Goal: Task Accomplishment & Management: Manage account settings

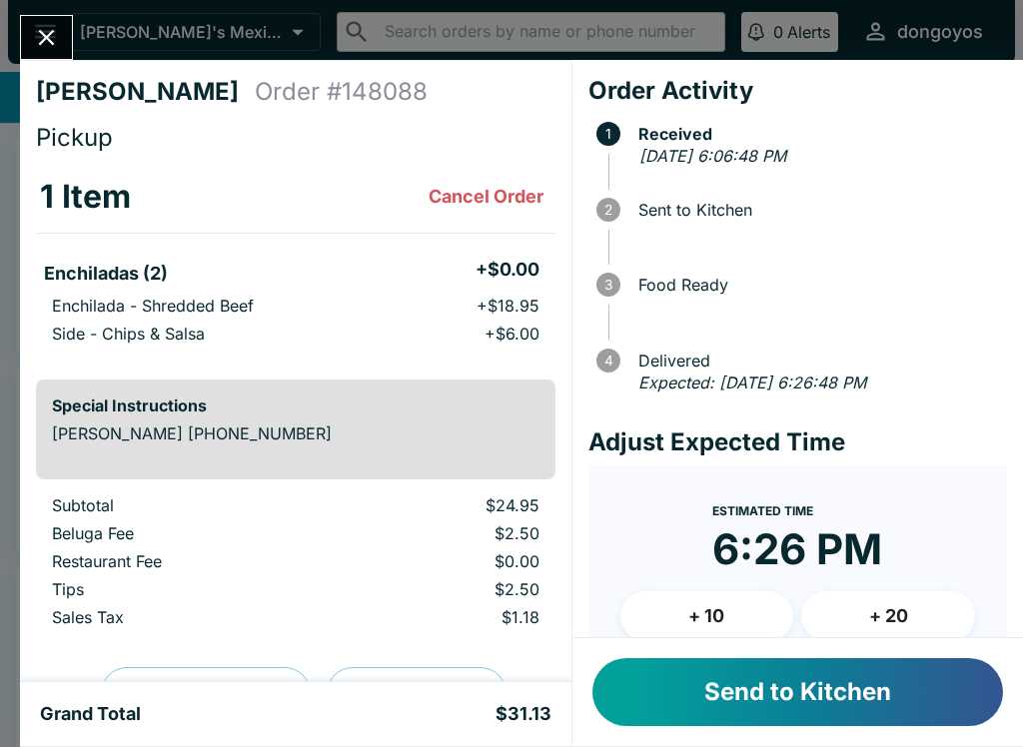
click at [756, 684] on button "Send to Kitchen" at bounding box center [797, 692] width 410 height 68
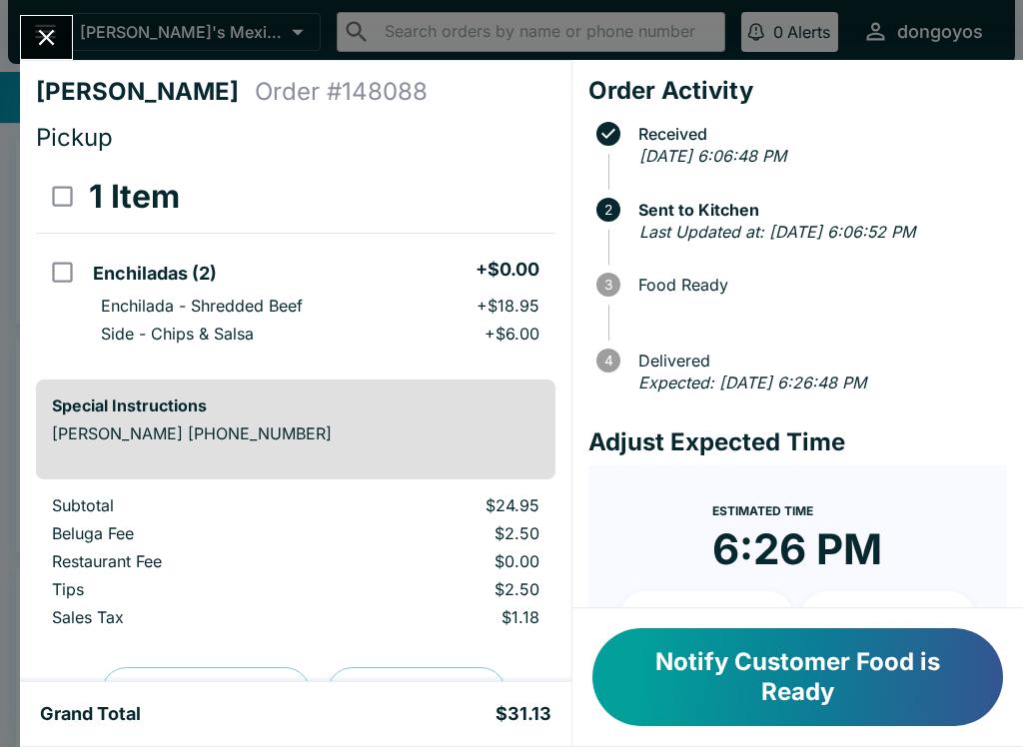
click at [679, 678] on button "Notify Customer Food is Ready" at bounding box center [797, 677] width 410 height 98
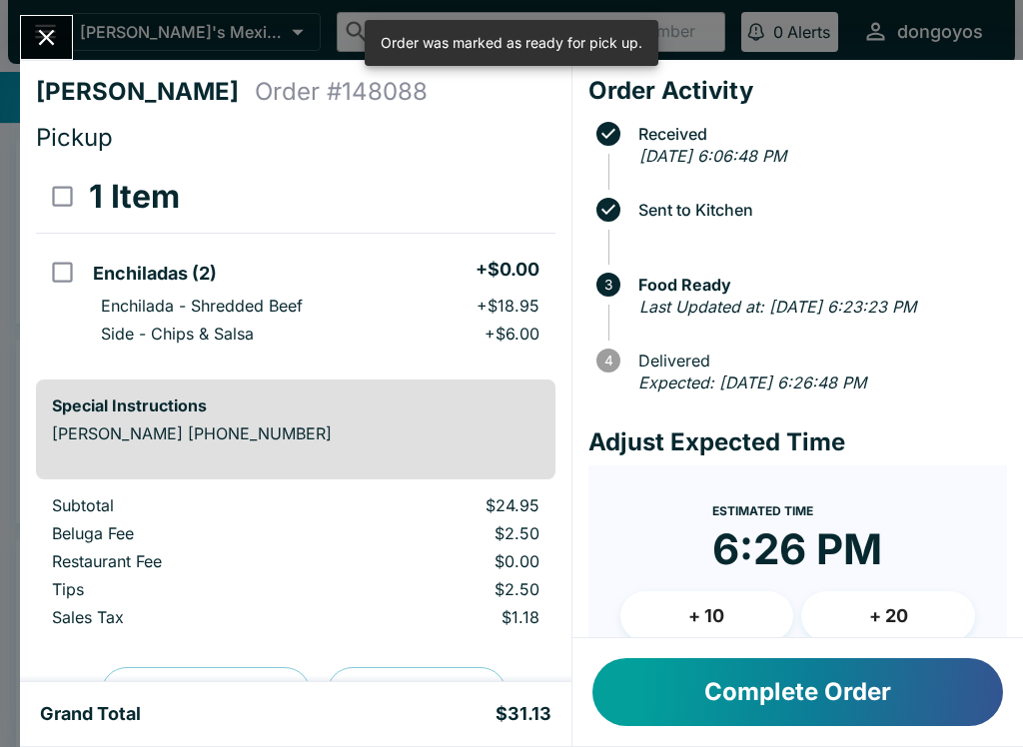
click at [53, 45] on icon "Close" at bounding box center [47, 38] width 16 height 16
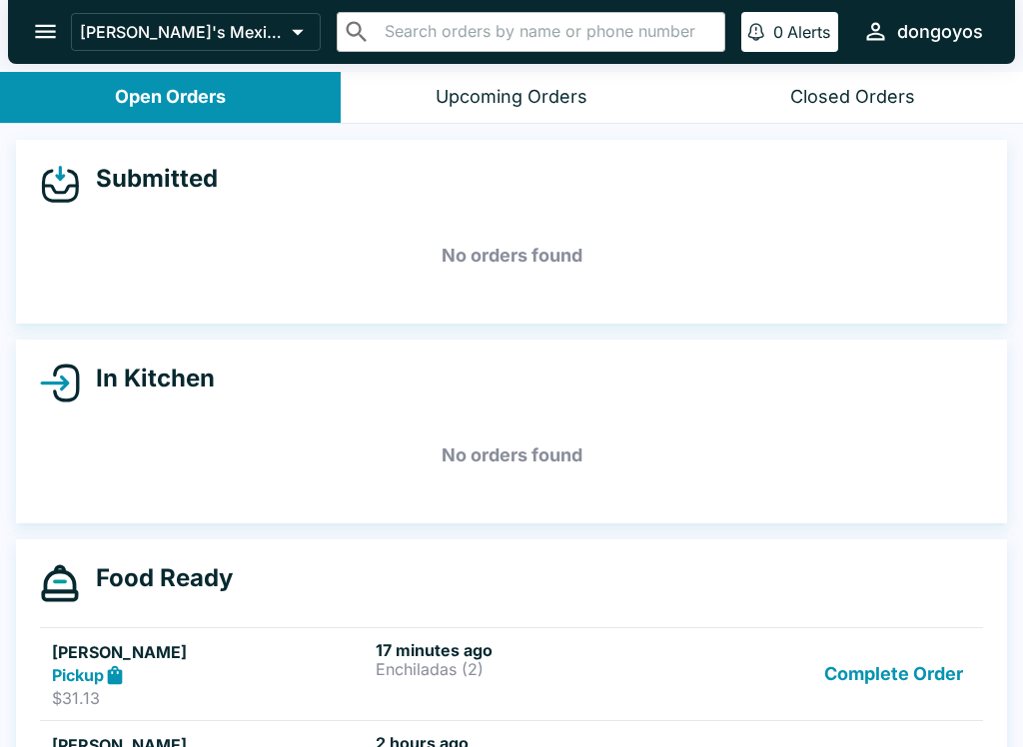
click at [302, 648] on h5 "[PERSON_NAME]" at bounding box center [210, 652] width 316 height 24
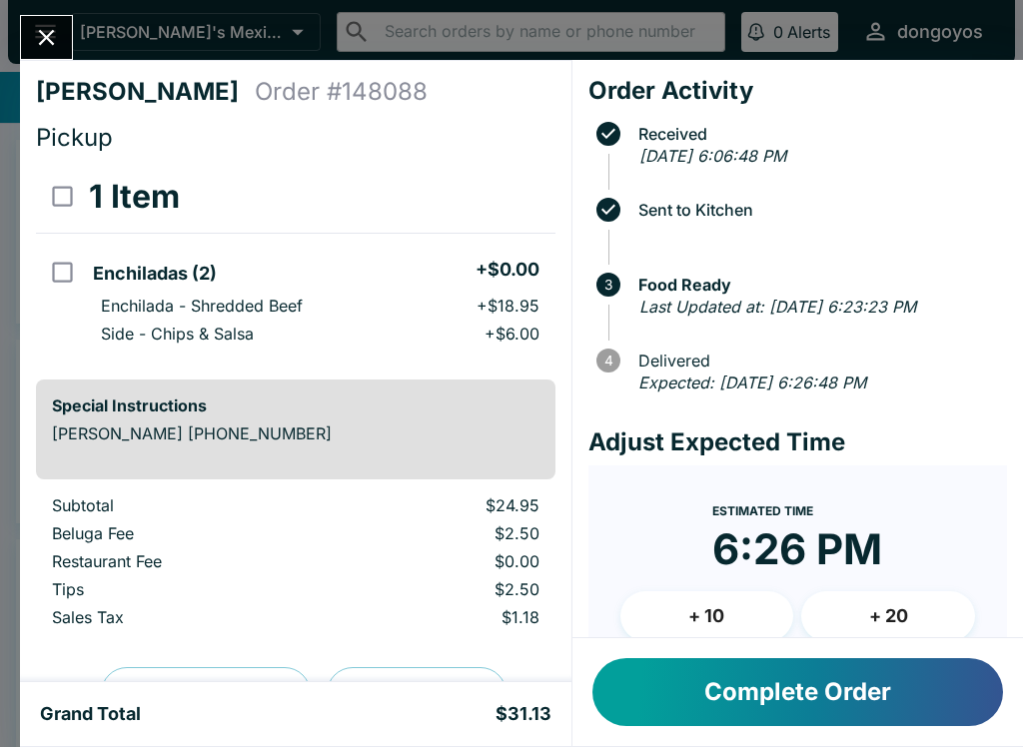
click at [722, 712] on button "Complete Order" at bounding box center [797, 692] width 410 height 68
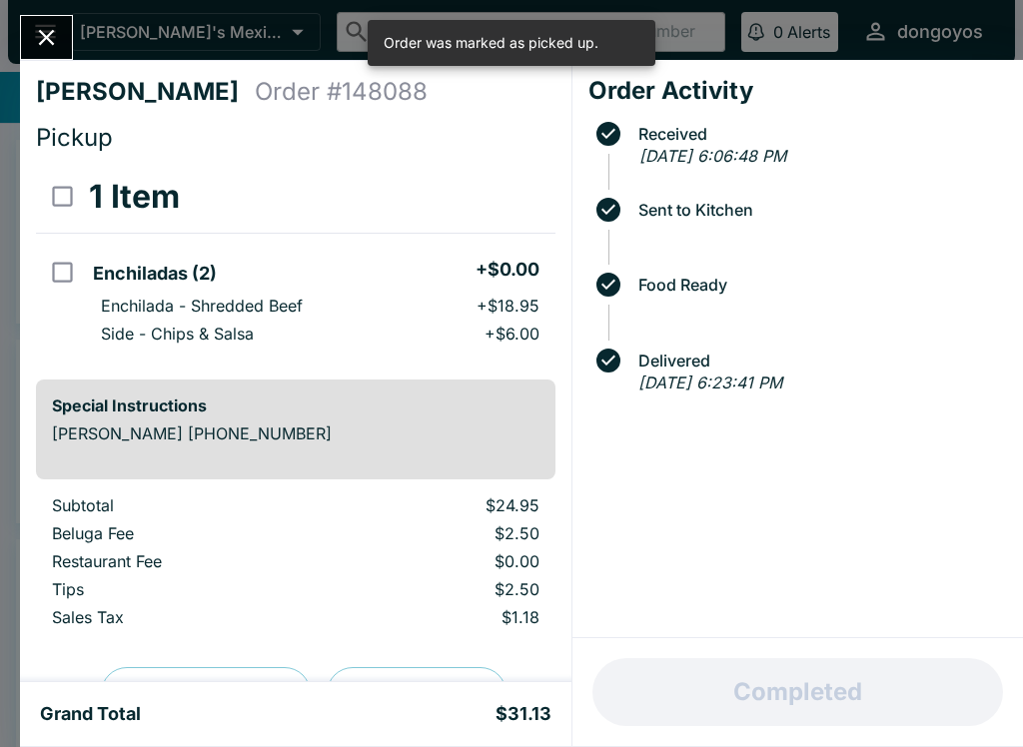
click at [24, 48] on button "Close" at bounding box center [46, 37] width 51 height 43
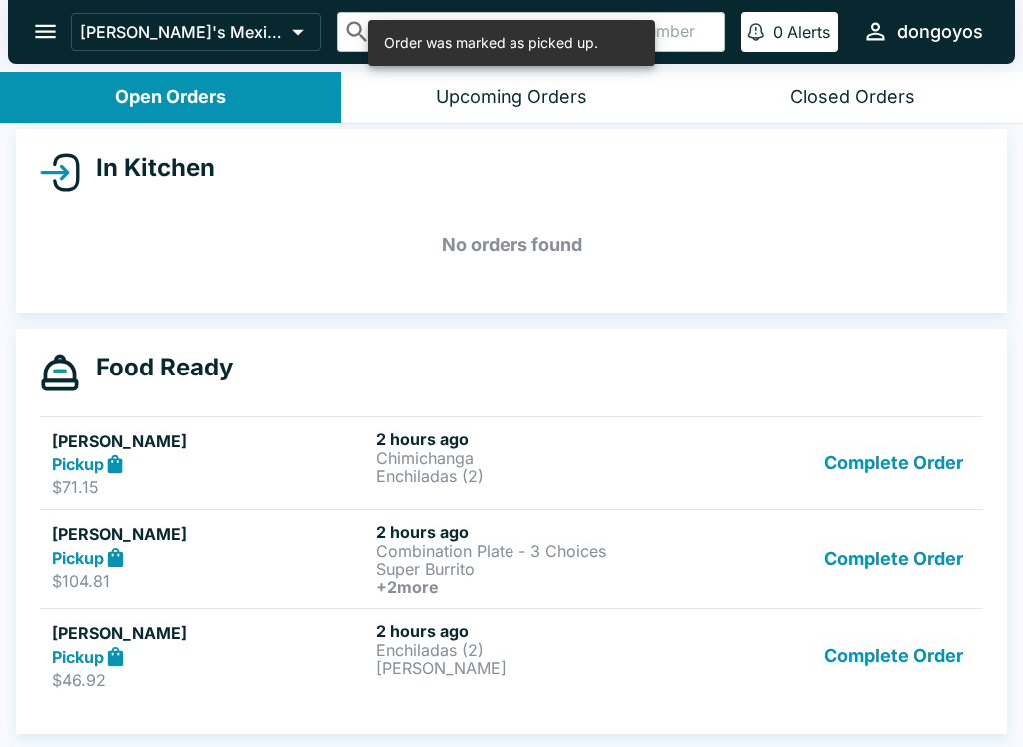
click at [889, 466] on button "Complete Order" at bounding box center [893, 463] width 155 height 69
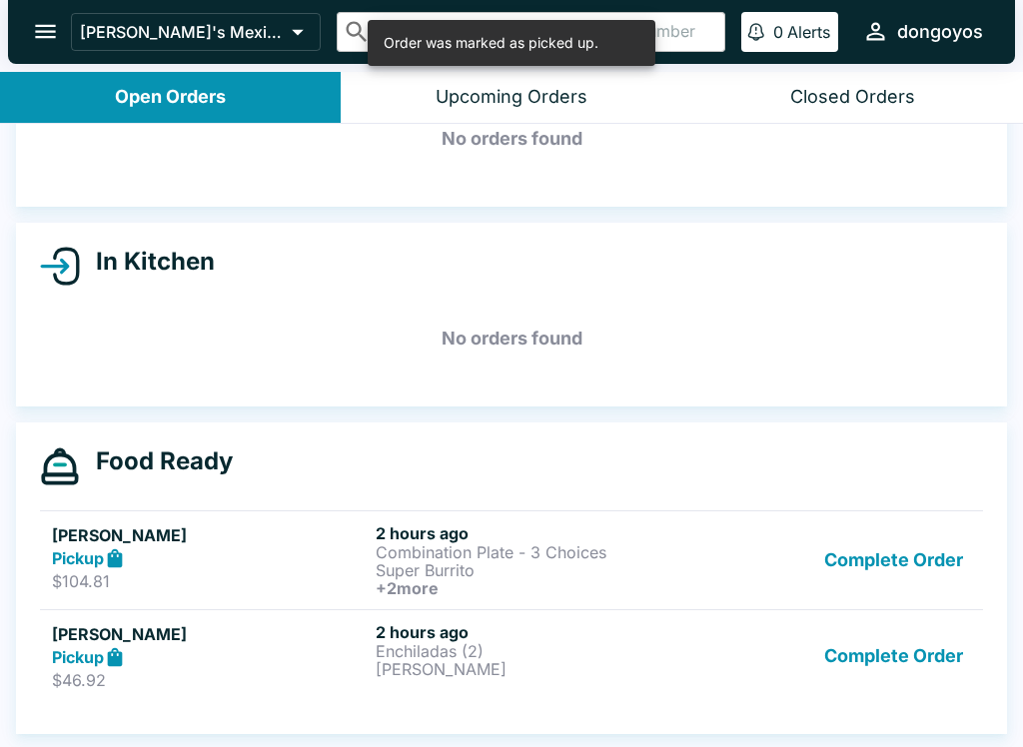
click at [851, 565] on button "Complete Order" at bounding box center [893, 560] width 155 height 74
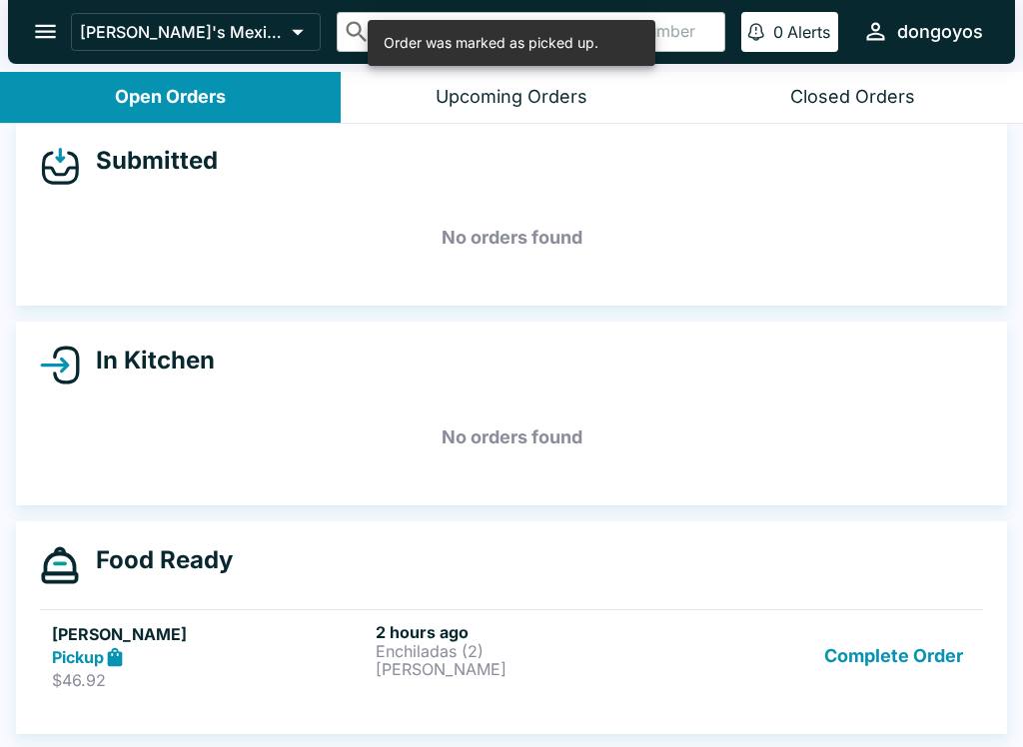
scroll to position [18, 0]
click at [854, 656] on button "Complete Order" at bounding box center [893, 656] width 155 height 69
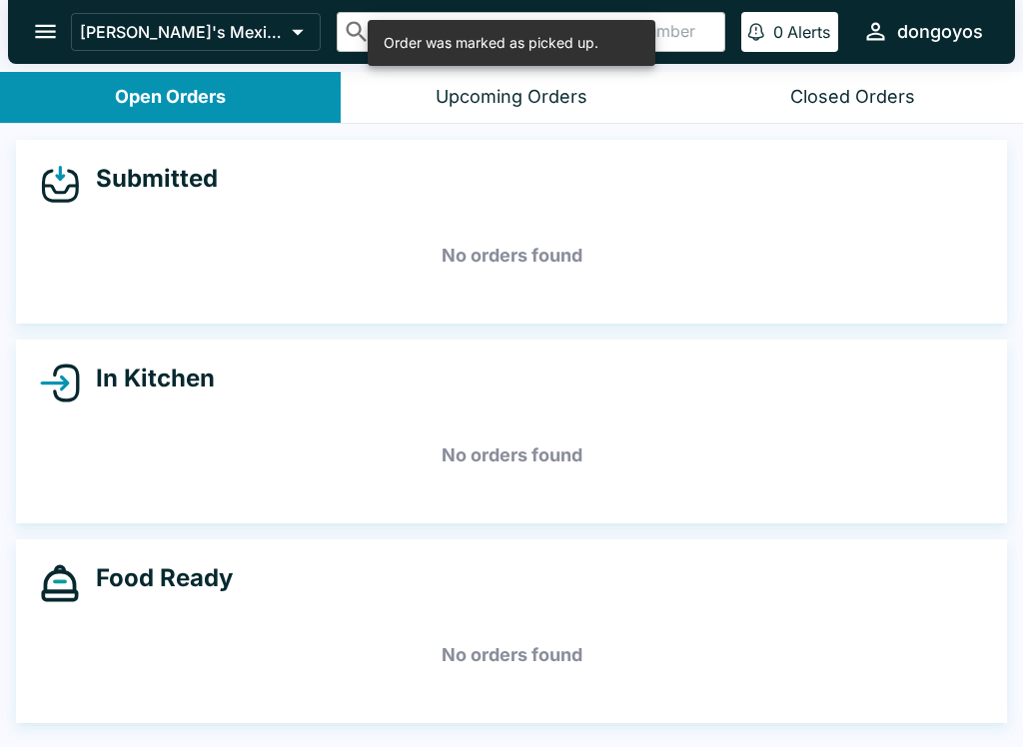
scroll to position [0, 0]
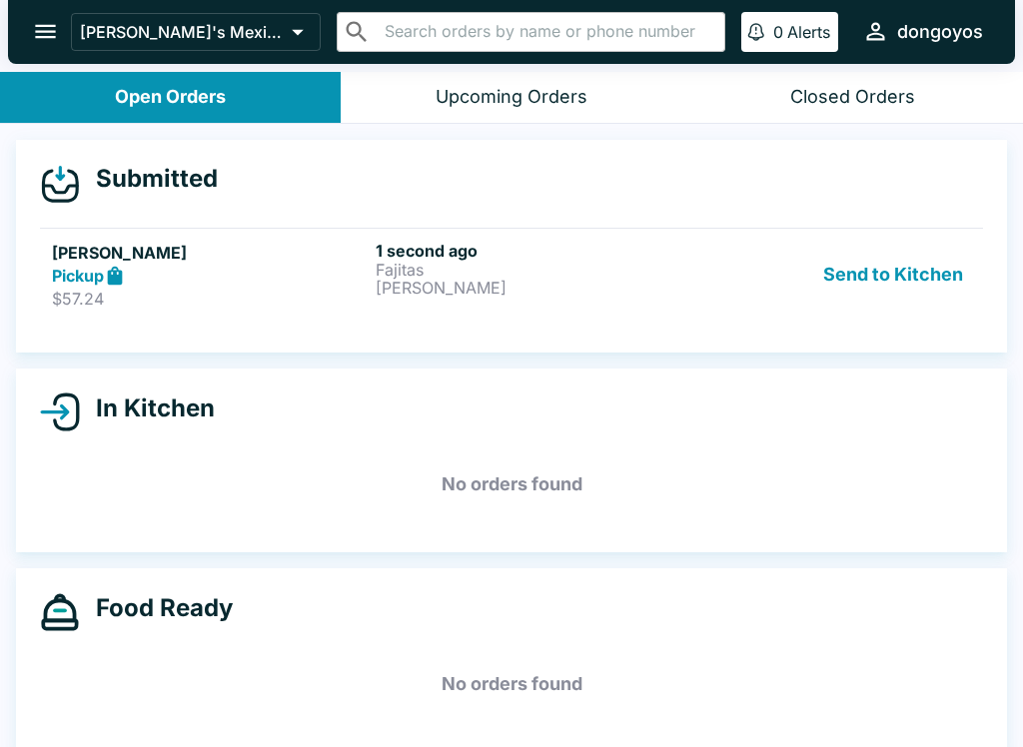
click at [487, 281] on p "[PERSON_NAME]" at bounding box center [534, 288] width 316 height 18
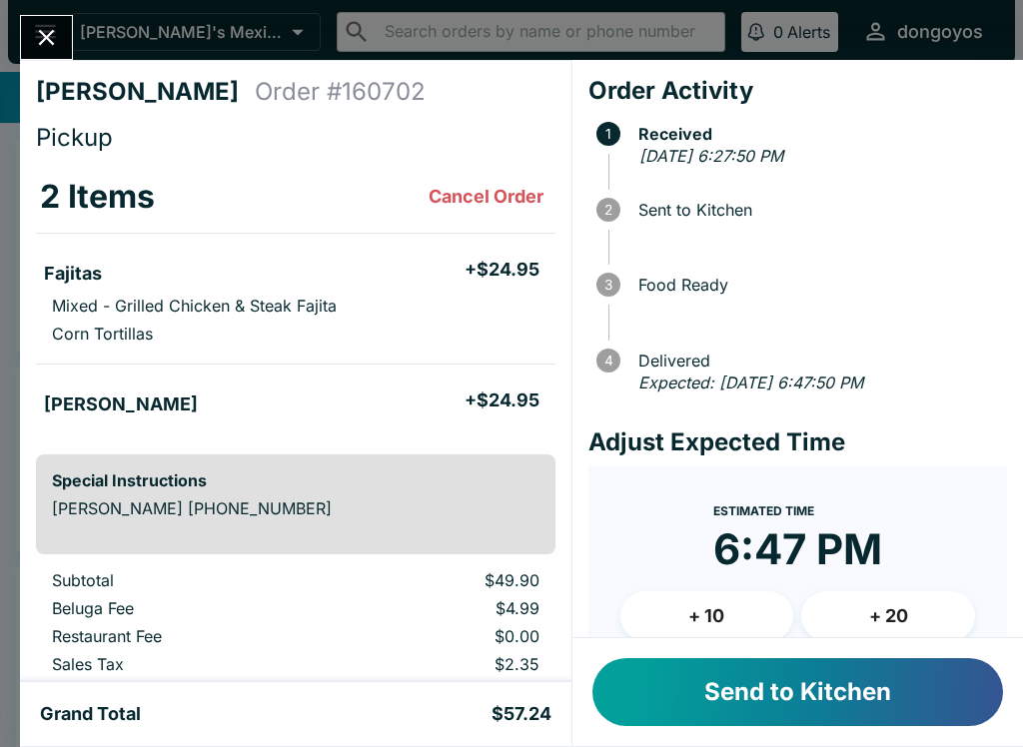
click at [787, 689] on button "Send to Kitchen" at bounding box center [797, 692] width 410 height 68
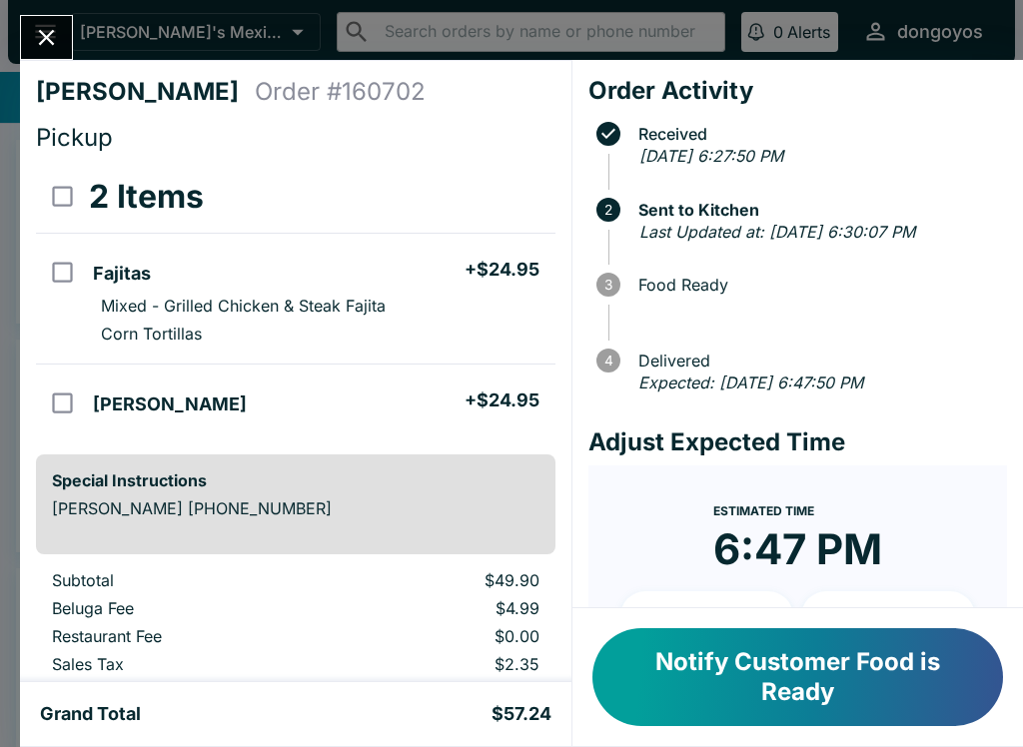
click at [28, 62] on div "[PERSON_NAME] Order # 160702 Pickup 2 Items Fajitas + $24.95 Mixed - Grilled Ch…" at bounding box center [295, 371] width 551 height 622
click at [45, 56] on button "Close" at bounding box center [46, 37] width 51 height 43
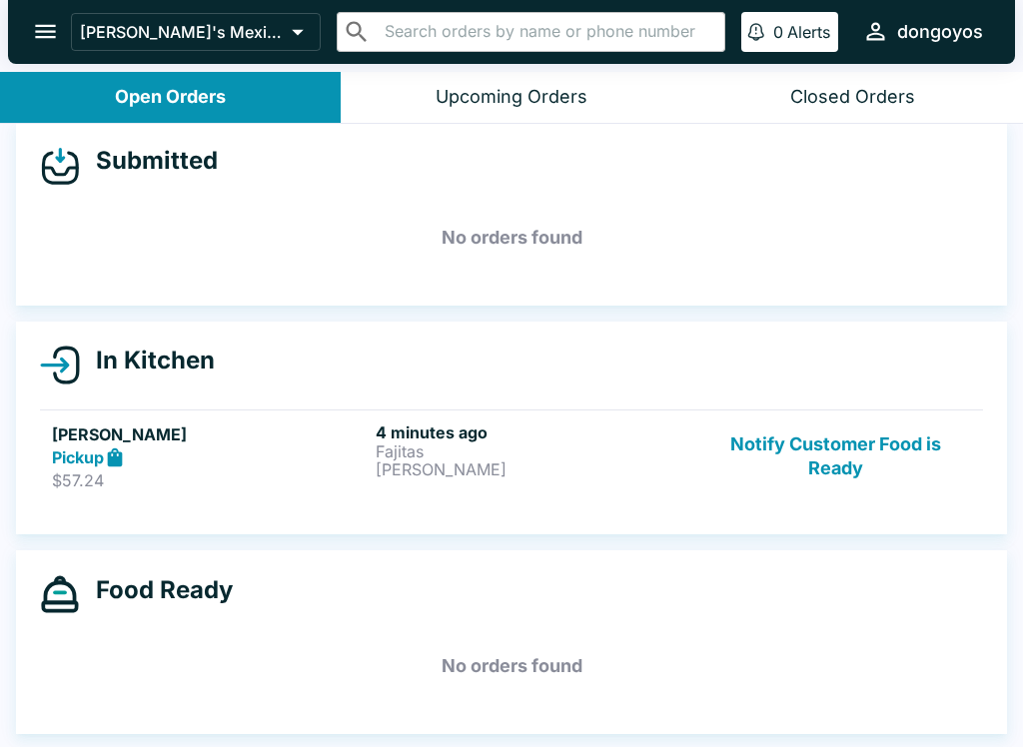
scroll to position [18, 0]
click at [446, 102] on div "Upcoming Orders" at bounding box center [511, 97] width 152 height 23
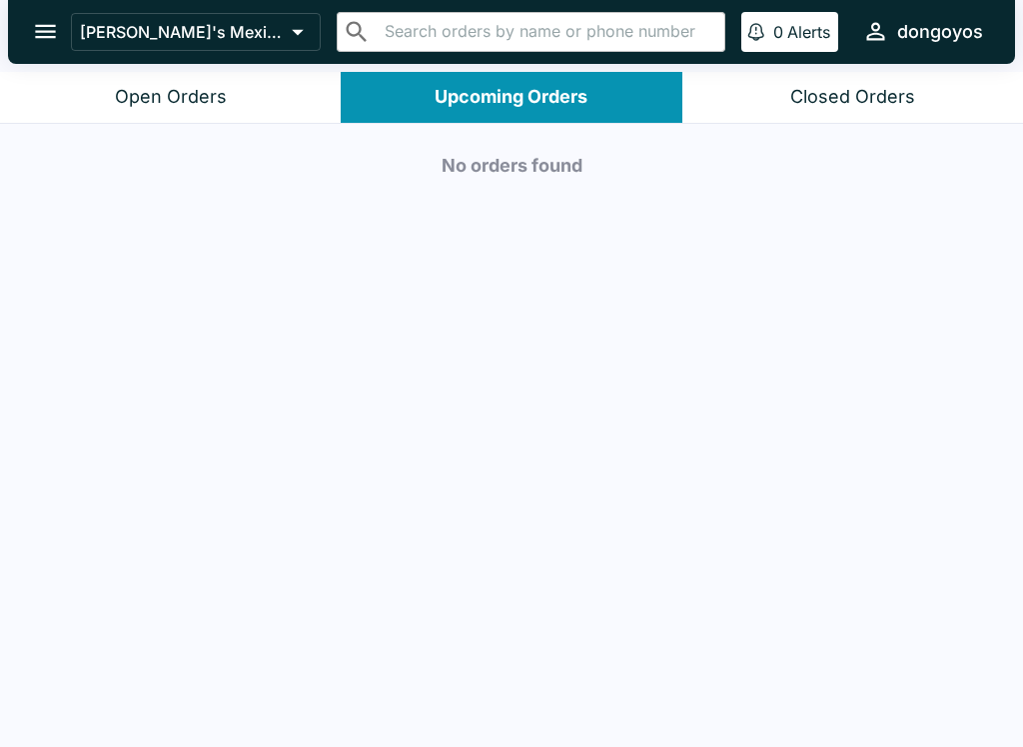
click at [189, 105] on div "Open Orders" at bounding box center [171, 97] width 112 height 23
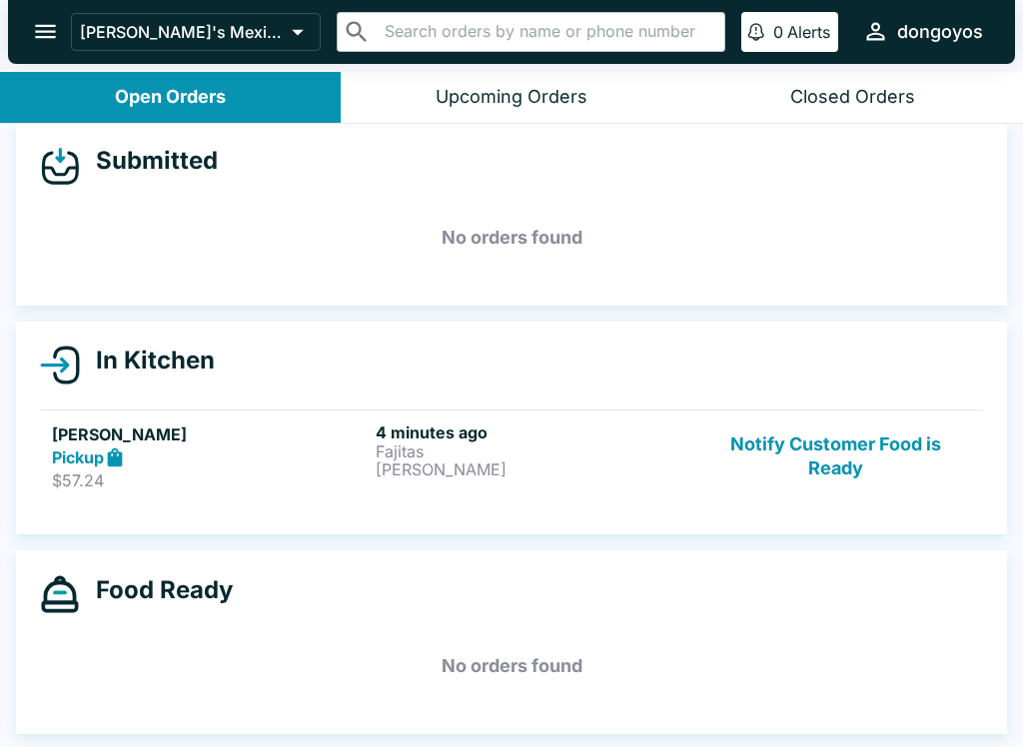
click at [506, 88] on div "Upcoming Orders" at bounding box center [511, 97] width 152 height 23
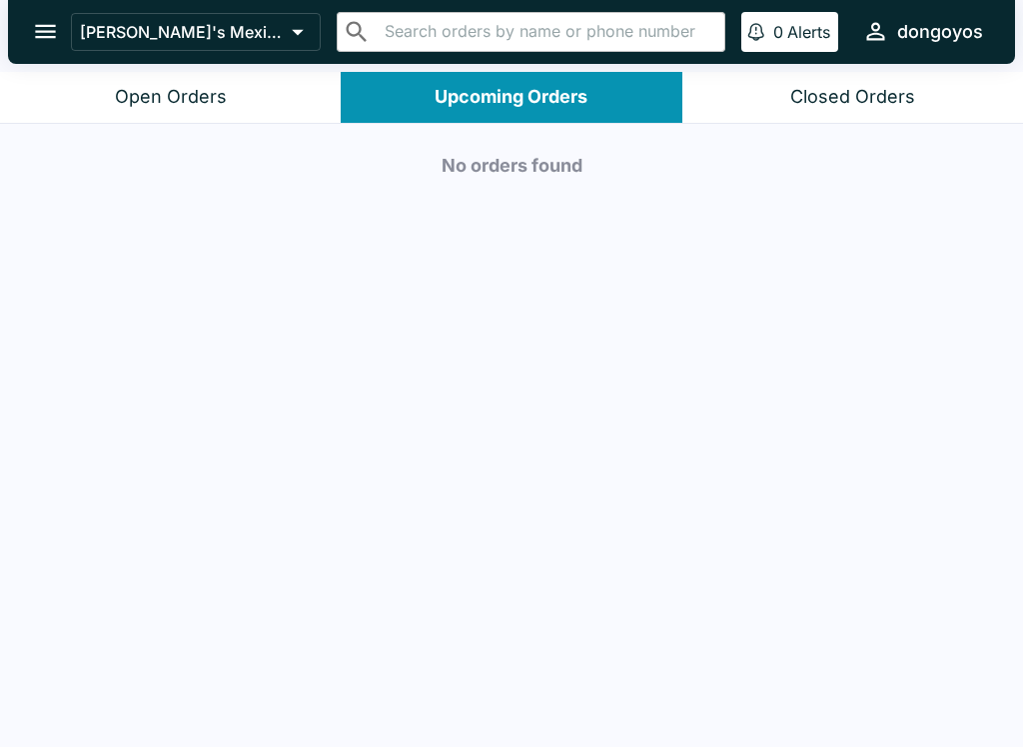
click at [861, 96] on div "Closed Orders" at bounding box center [852, 97] width 125 height 23
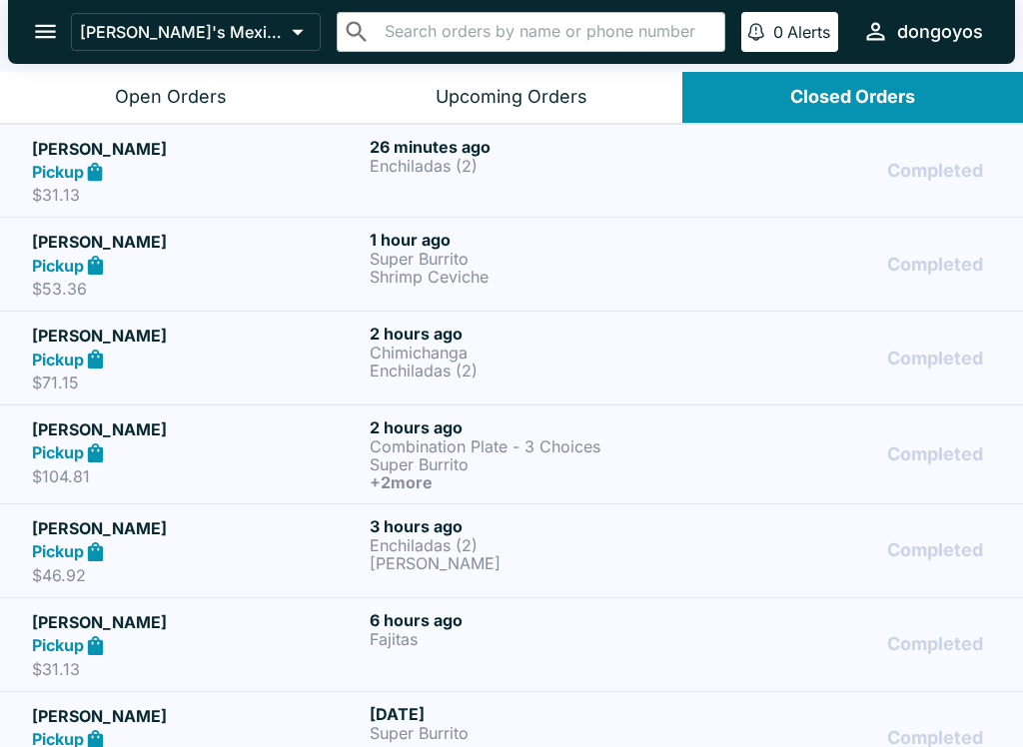
click at [279, 161] on div "Pickup" at bounding box center [197, 172] width 330 height 23
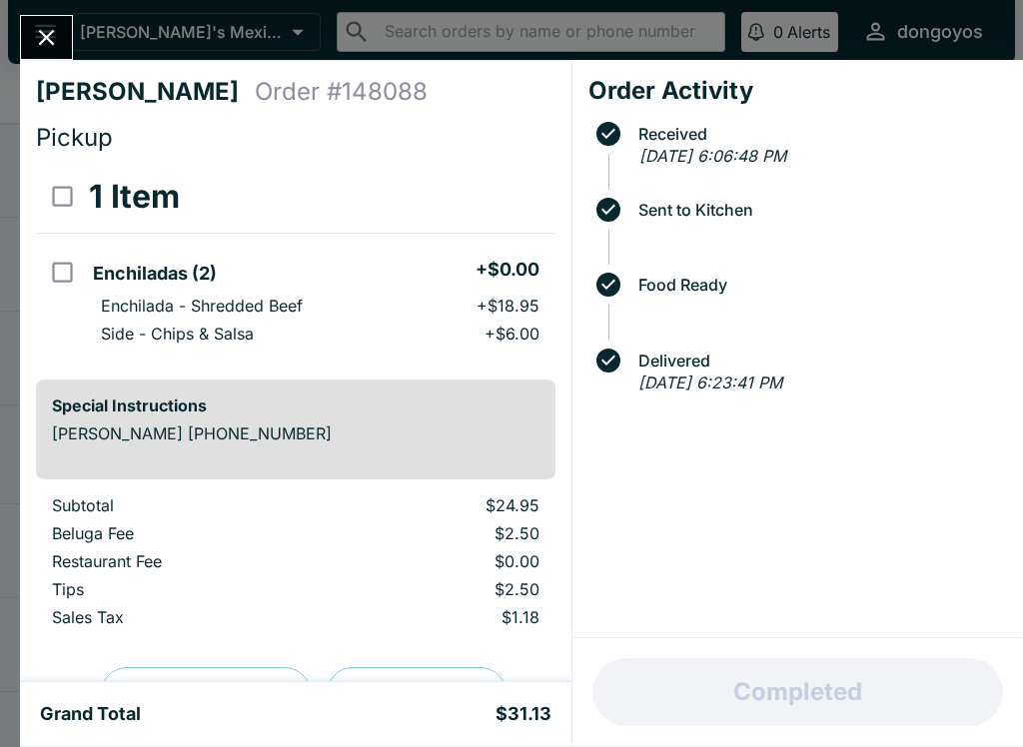
click at [7, 16] on div "[PERSON_NAME] Order # 148088 Pickup 1 Item Enchiladas (2) + $0.00 Enchilada - S…" at bounding box center [511, 373] width 1023 height 747
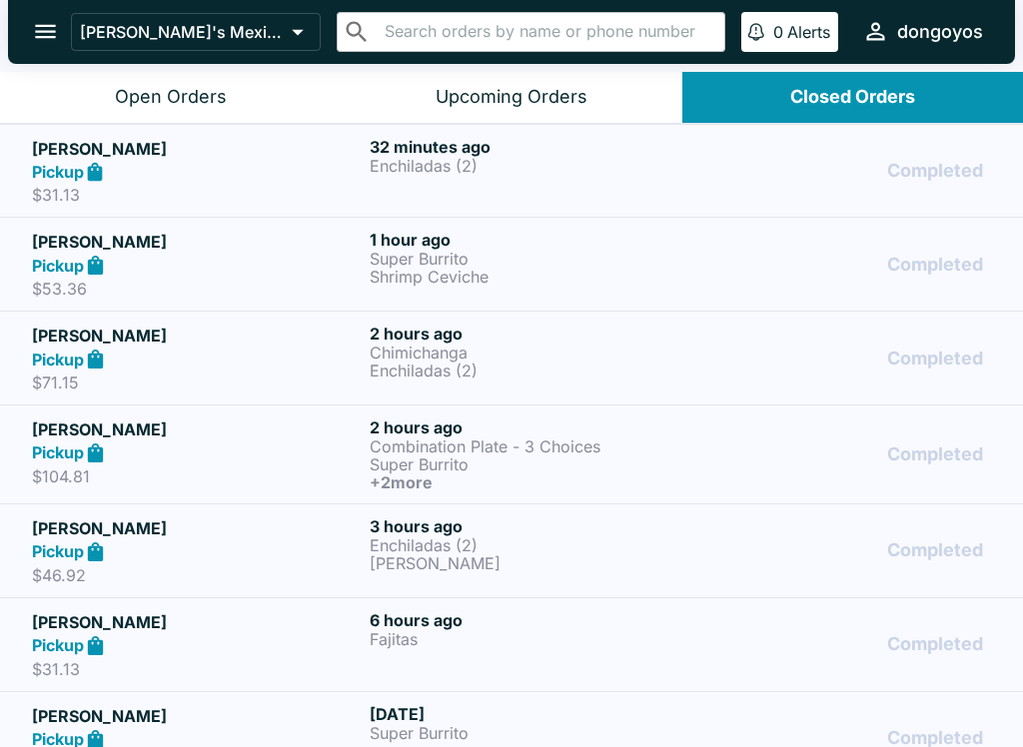
click at [450, 108] on button "Upcoming Orders" at bounding box center [511, 97] width 341 height 51
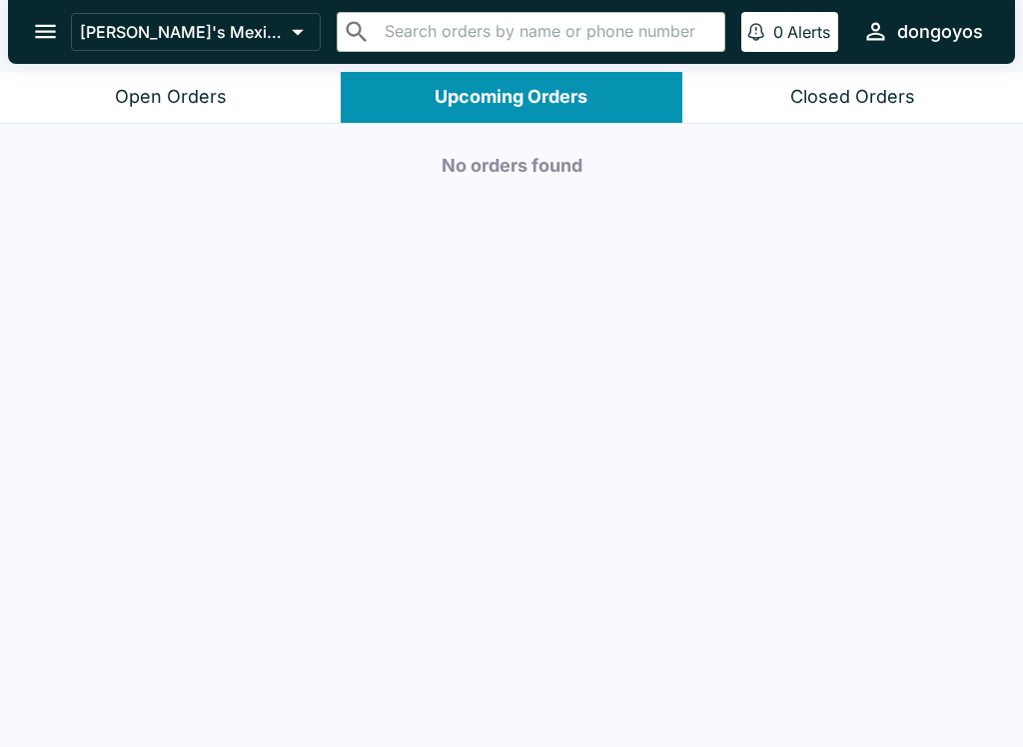
click at [167, 94] on div "Open Orders" at bounding box center [171, 97] width 112 height 23
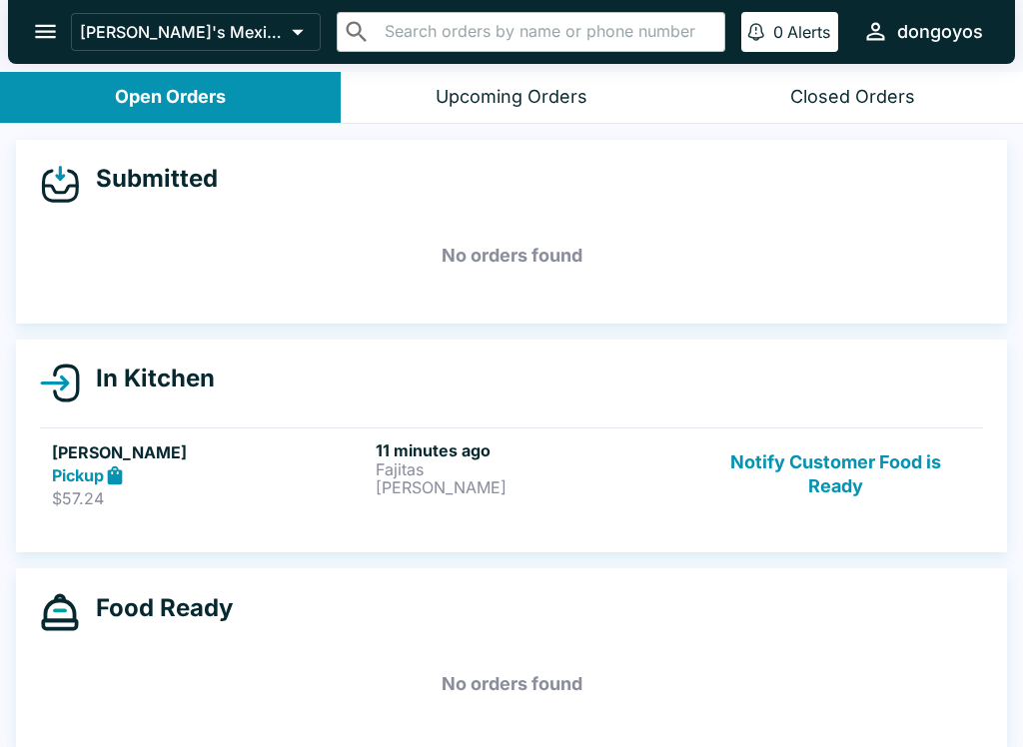
click at [283, 482] on div "Pickup" at bounding box center [210, 475] width 316 height 23
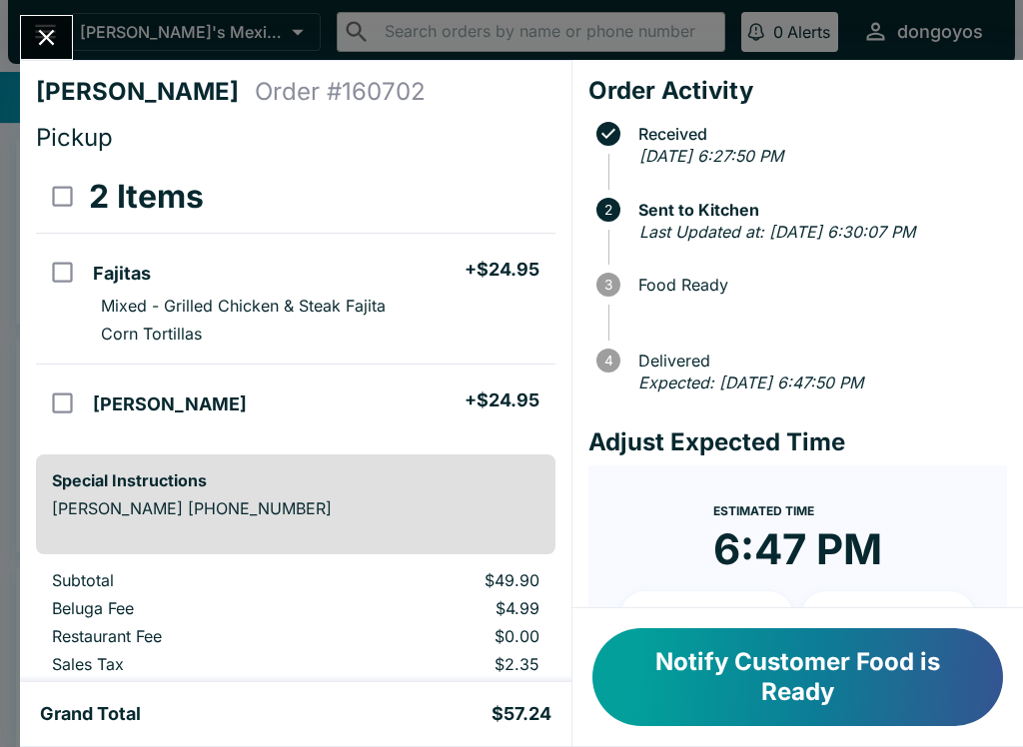
click at [855, 670] on button "Notify Customer Food is Ready" at bounding box center [797, 677] width 410 height 98
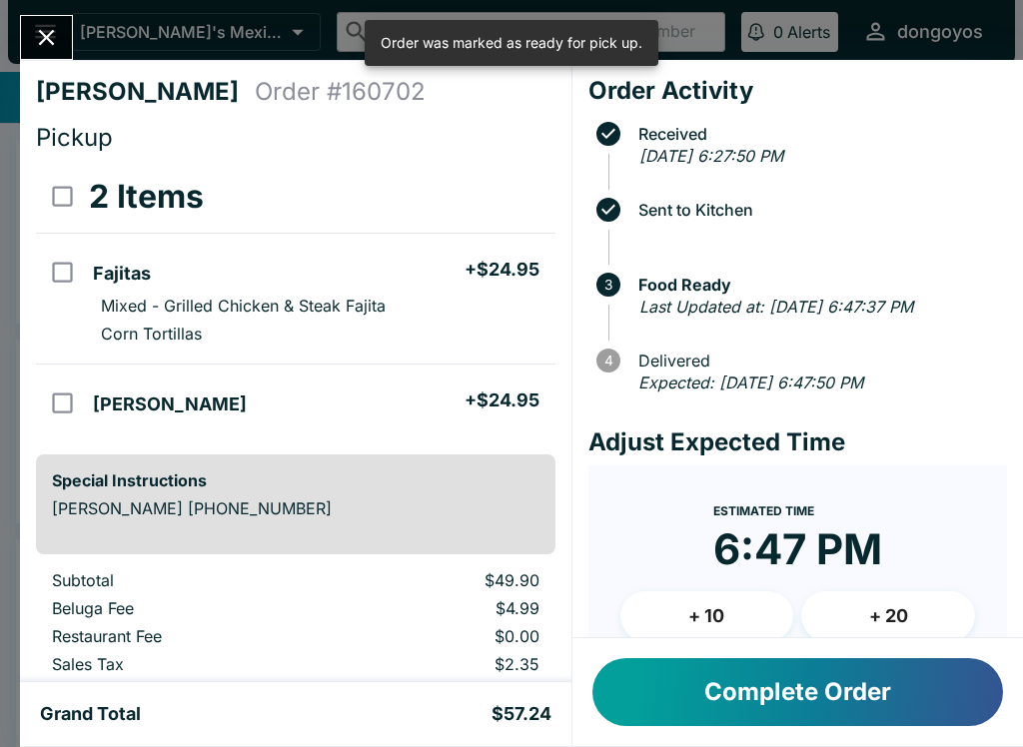
click at [851, 685] on button "Complete Order" at bounding box center [797, 692] width 410 height 68
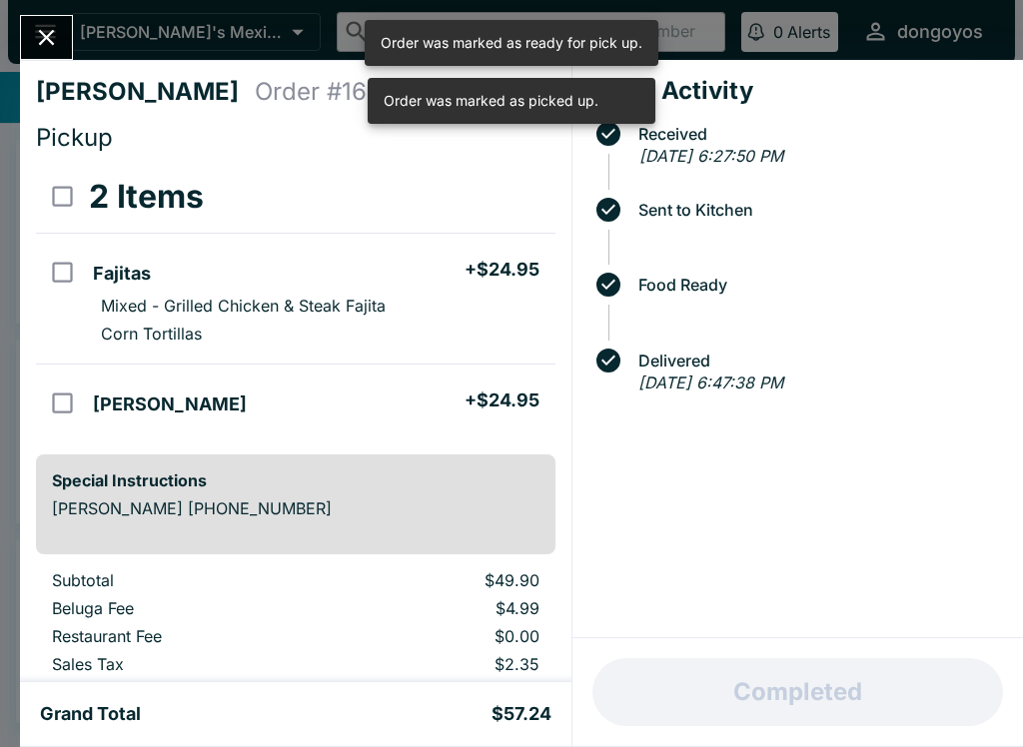
click at [10, 31] on div "[PERSON_NAME] Order # 160702 Pickup 2 Items Fajitas + $24.95 Mixed - Grilled Ch…" at bounding box center [511, 373] width 1023 height 747
